Goal: Task Accomplishment & Management: Use online tool/utility

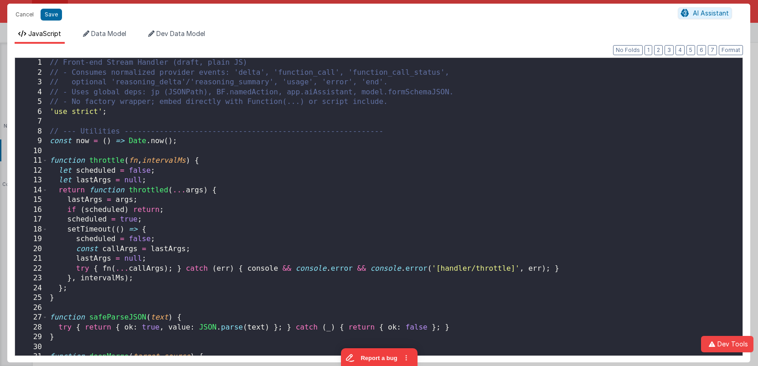
click at [398, 143] on div "// Front-end Stream Handler (draft, plain JS) // - Consumes normalized provider…" at bounding box center [395, 216] width 694 height 317
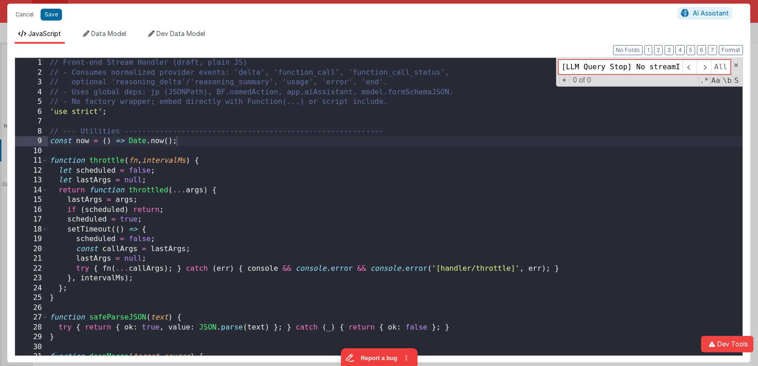
scroll to position [0, 219]
type input "[LLM Query Stop] No streamId provided. This is normal if no stream is active."
click at [27, 12] on button "Cancel" at bounding box center [24, 14] width 27 height 13
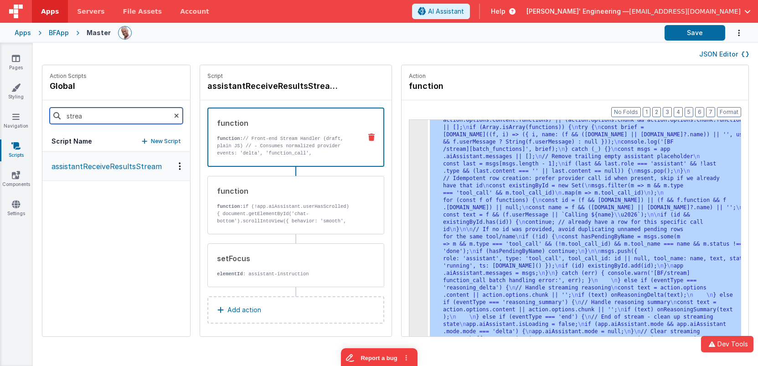
drag, startPoint x: 117, startPoint y: 117, endPoint x: 56, endPoint y: 114, distance: 61.1
click at [56, 114] on div "strea" at bounding box center [116, 115] width 148 height 31
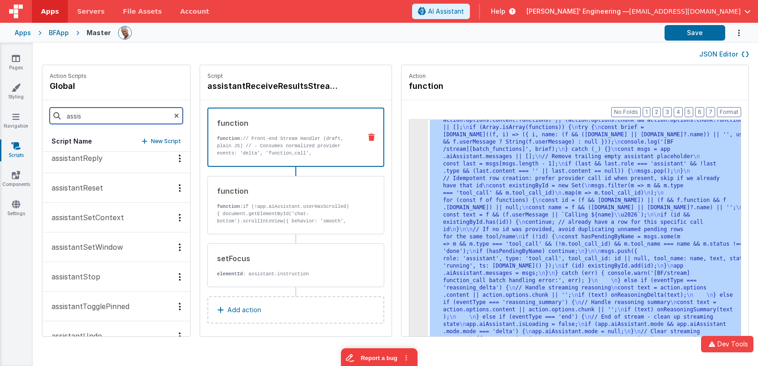
scroll to position [385, 0]
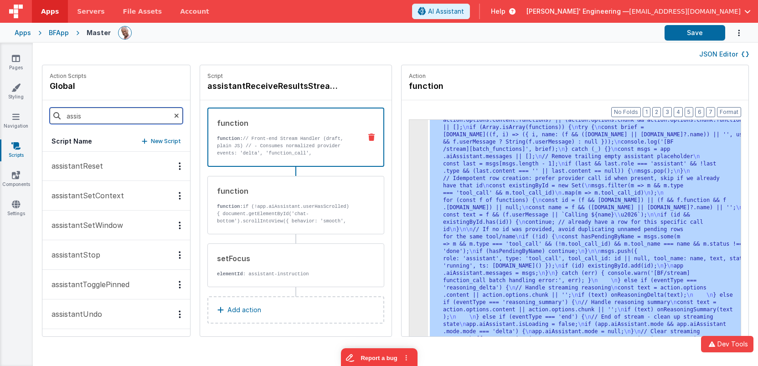
type input "assis"
click at [102, 249] on button "assistantStop" at bounding box center [116, 255] width 148 height 30
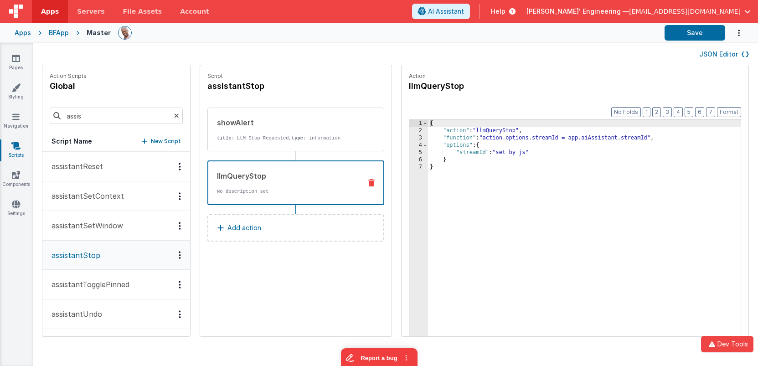
click at [278, 189] on p "No description set" at bounding box center [285, 191] width 137 height 7
click at [409, 137] on div "3" at bounding box center [418, 137] width 19 height 7
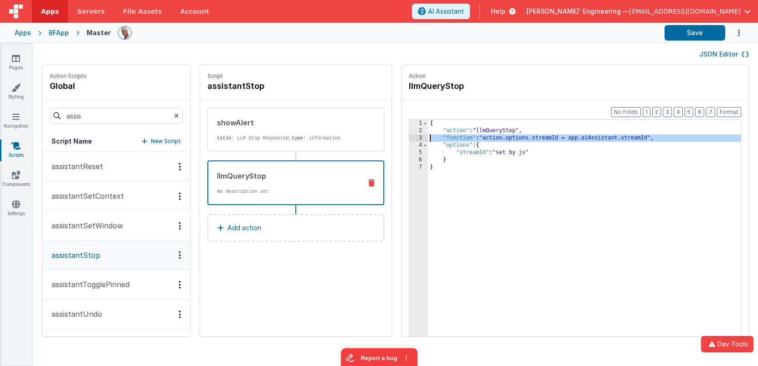
click at [409, 137] on div "3" at bounding box center [418, 137] width 19 height 7
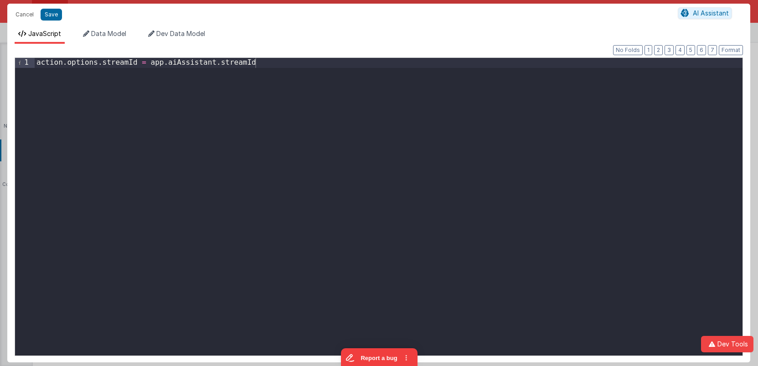
click at [134, 123] on div "action . options . streamId = app . aiAssistant . streamId" at bounding box center [388, 216] width 707 height 317
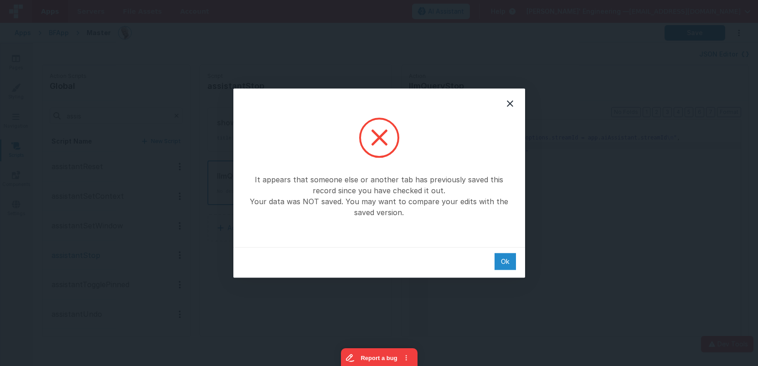
click at [508, 264] on div "Ok" at bounding box center [504, 261] width 21 height 17
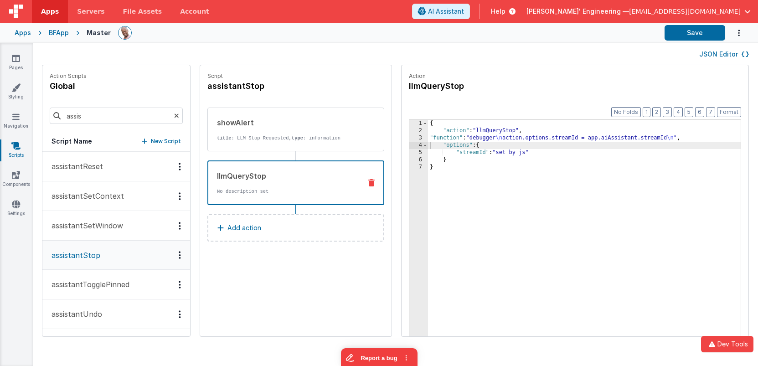
click at [495, 234] on div "{ "action" : "llmQueryStop" , "function" : "debugger \n action.options.streamId…" at bounding box center [591, 249] width 327 height 259
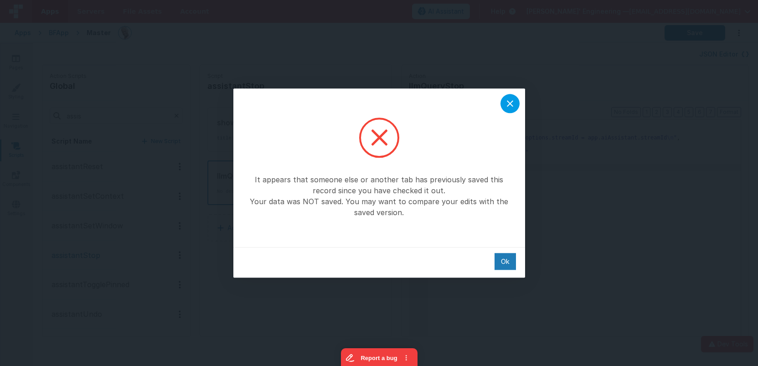
click at [510, 106] on icon at bounding box center [509, 103] width 11 height 11
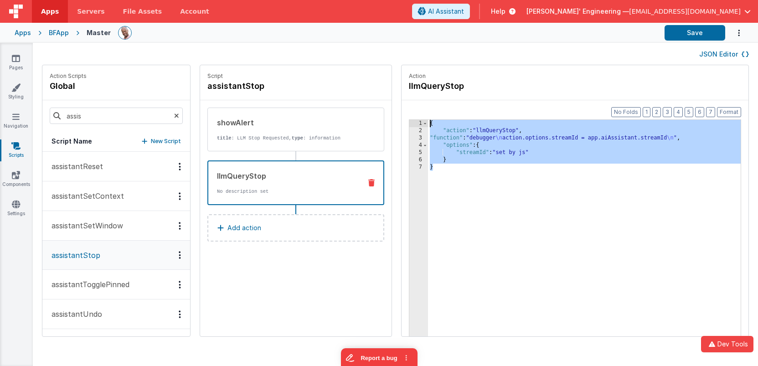
drag, startPoint x: 452, startPoint y: 205, endPoint x: 372, endPoint y: 115, distance: 120.3
click at [378, 104] on div "Action Scripts global assis Script Name New Script assistantClose assistantConf…" at bounding box center [395, 205] width 725 height 281
click at [15, 173] on icon at bounding box center [16, 174] width 8 height 9
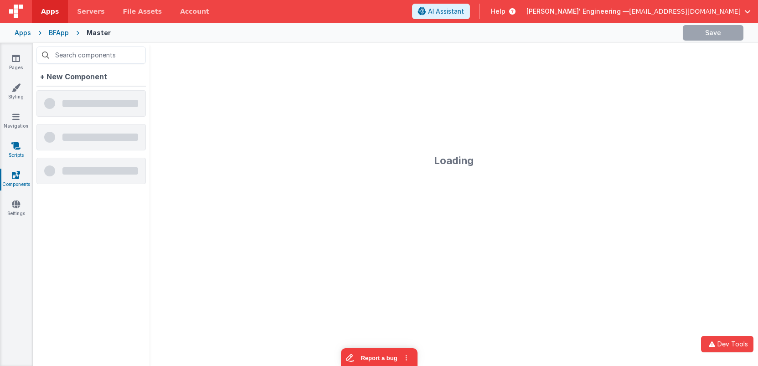
click at [17, 143] on icon at bounding box center [15, 145] width 9 height 9
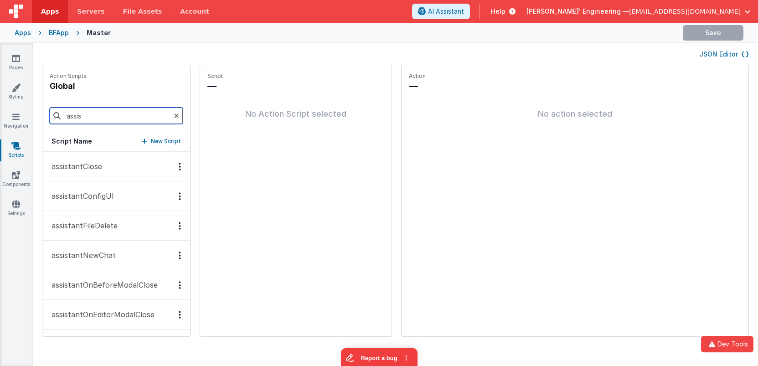
click at [118, 118] on input "assis" at bounding box center [116, 116] width 133 height 16
drag, startPoint x: 118, startPoint y: 118, endPoint x: 13, endPoint y: 101, distance: 106.2
click at [13, 100] on section "Pages Styling Navigation Scripts Components Settings JSON Editor Action Scripts…" at bounding box center [379, 204] width 758 height 323
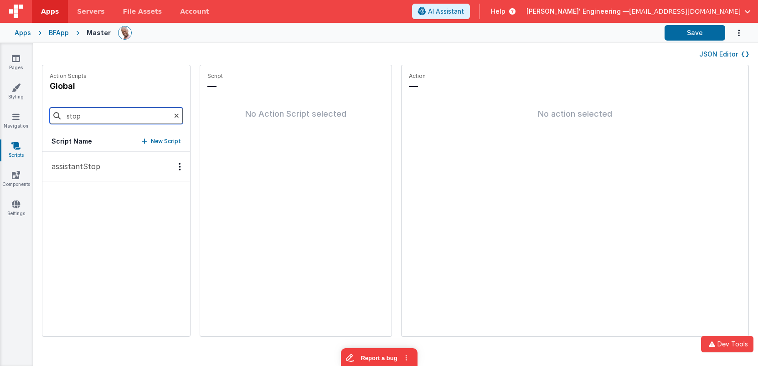
type input "stop"
click at [89, 170] on p "assistantStop" at bounding box center [73, 166] width 54 height 11
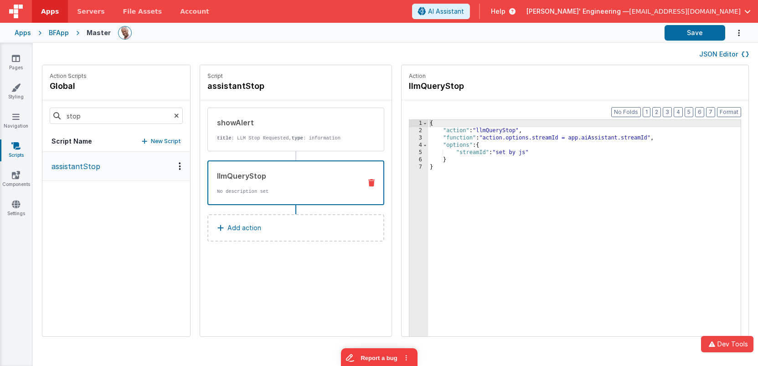
click at [315, 179] on div "llmQueryStop" at bounding box center [285, 175] width 137 height 11
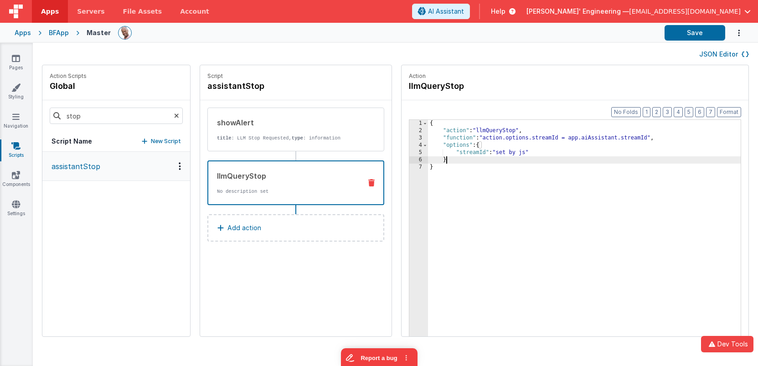
click at [508, 161] on div "{ "action" : "llmQueryStop" , "function" : "action.options.streamId = app.aiAss…" at bounding box center [597, 249] width 339 height 259
click at [409, 138] on div "3" at bounding box center [418, 137] width 19 height 7
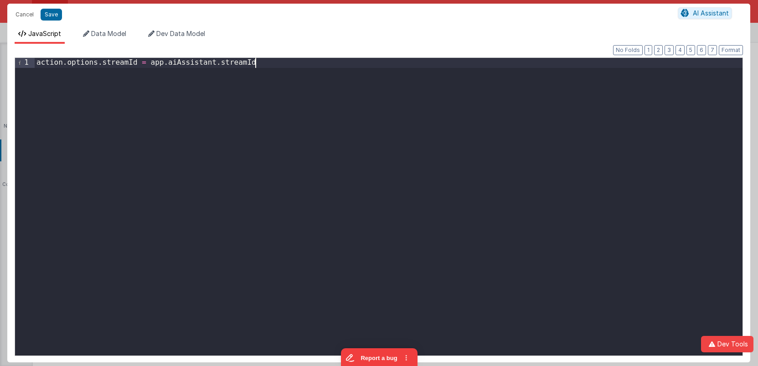
drag, startPoint x: 440, startPoint y: 186, endPoint x: 412, endPoint y: 134, distance: 59.5
click at [412, 134] on div "action . options . streamId = app . aiAssistant . streamId" at bounding box center [388, 216] width 707 height 317
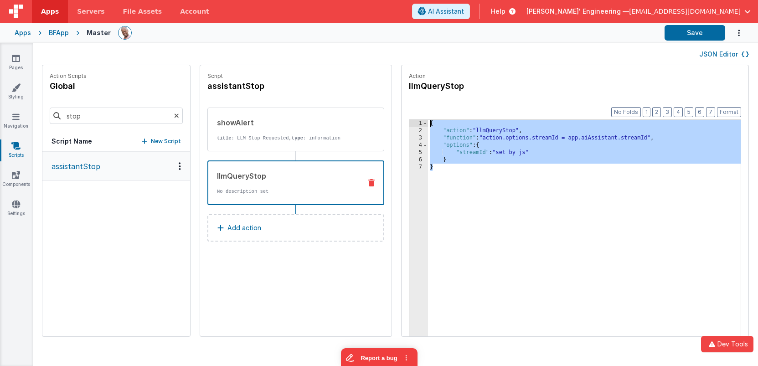
drag, startPoint x: 432, startPoint y: 168, endPoint x: 369, endPoint y: 91, distance: 99.5
click at [369, 91] on div "Action Scripts global stop Script Name New Script assistantStop Script assistan…" at bounding box center [395, 205] width 725 height 281
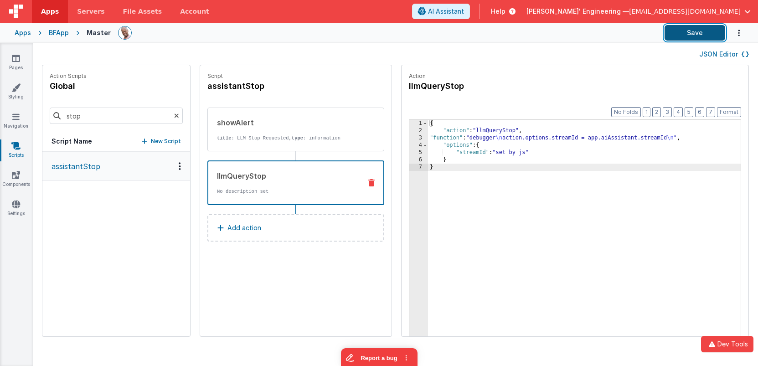
click at [702, 32] on button "Save" at bounding box center [694, 32] width 61 height 15
